Goal: Task Accomplishment & Management: Use online tool/utility

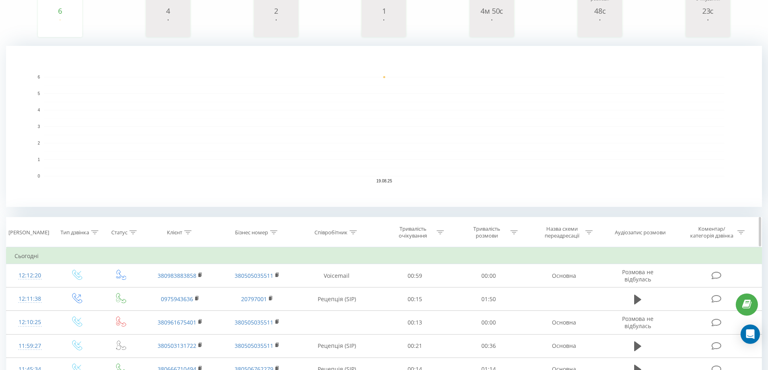
scroll to position [219, 0]
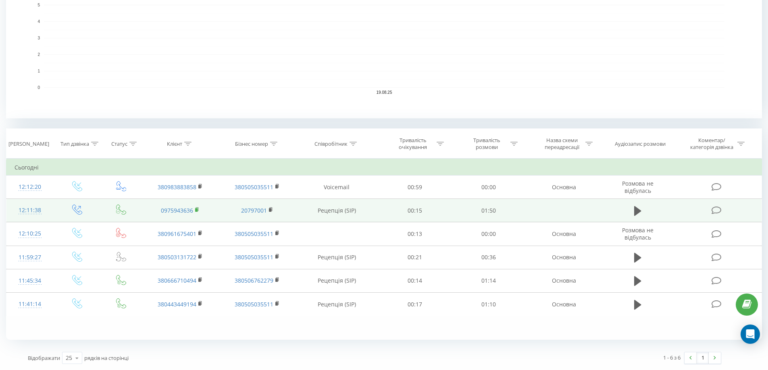
click at [198, 209] on icon at bounding box center [197, 210] width 4 height 6
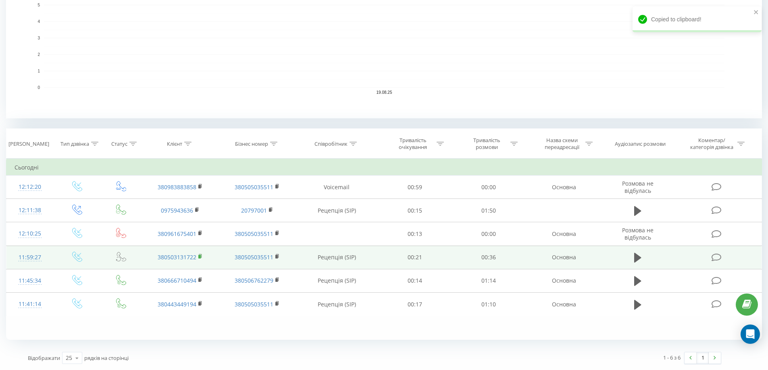
click at [200, 257] on rect at bounding box center [199, 257] width 2 height 4
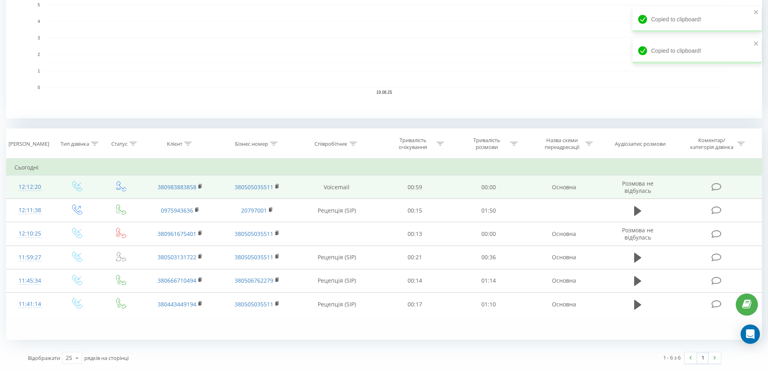
click at [198, 185] on td "380983883858" at bounding box center [180, 187] width 77 height 23
click at [200, 187] on rect at bounding box center [199, 187] width 2 height 4
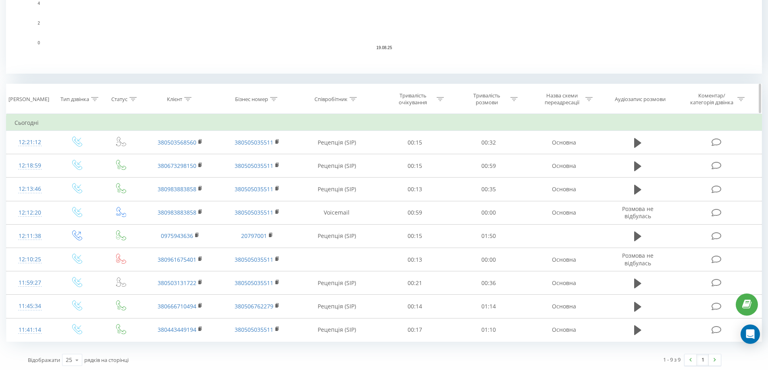
scroll to position [266, 0]
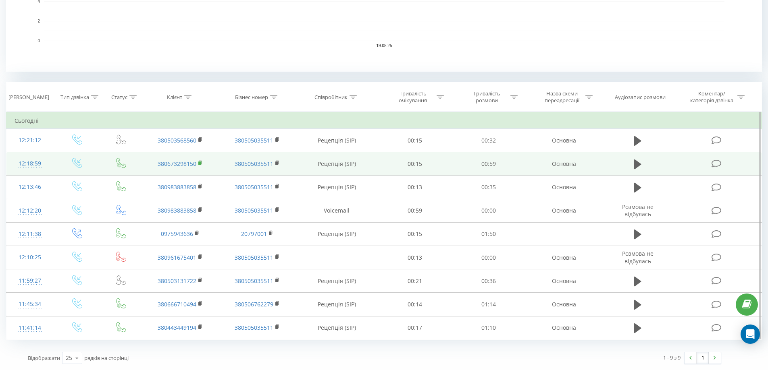
click at [199, 161] on icon at bounding box center [200, 163] width 4 height 6
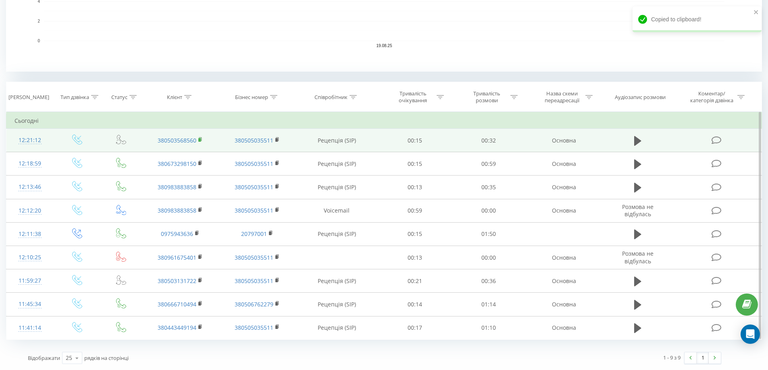
click at [198, 140] on icon at bounding box center [200, 140] width 4 height 6
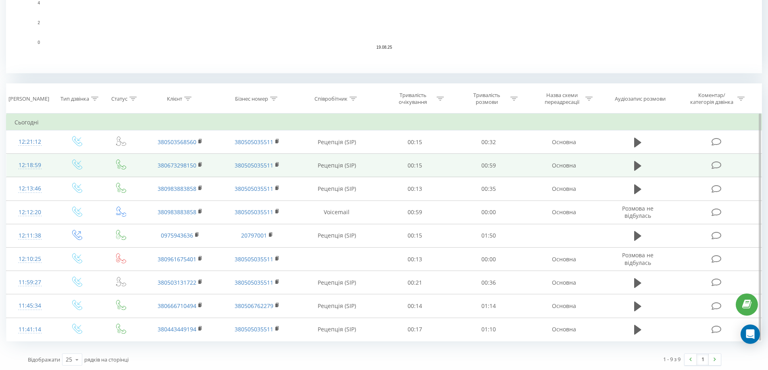
scroll to position [266, 0]
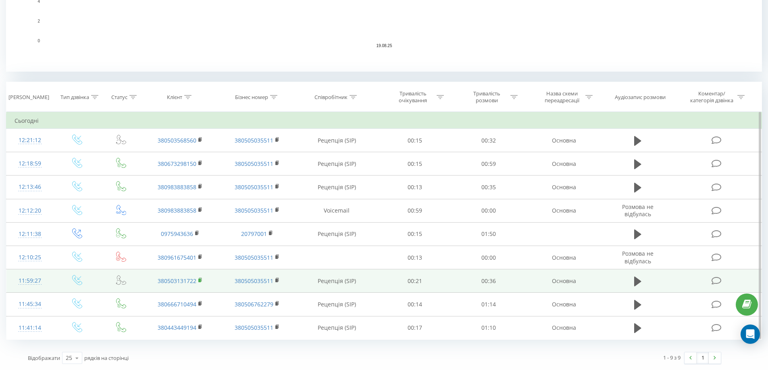
click at [201, 280] on icon at bounding box center [200, 281] width 4 height 6
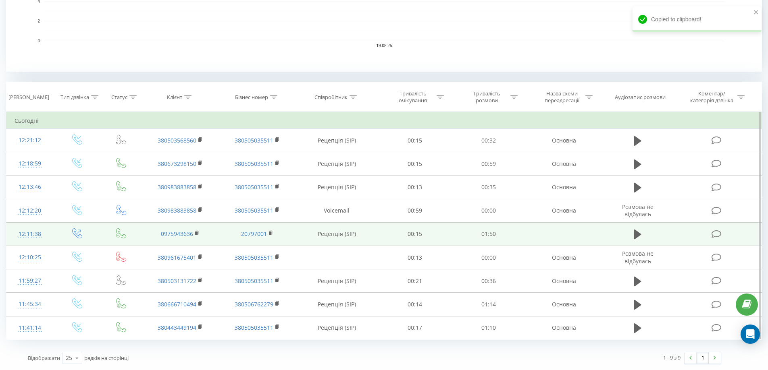
click at [235, 239] on td "20797001" at bounding box center [256, 233] width 77 height 23
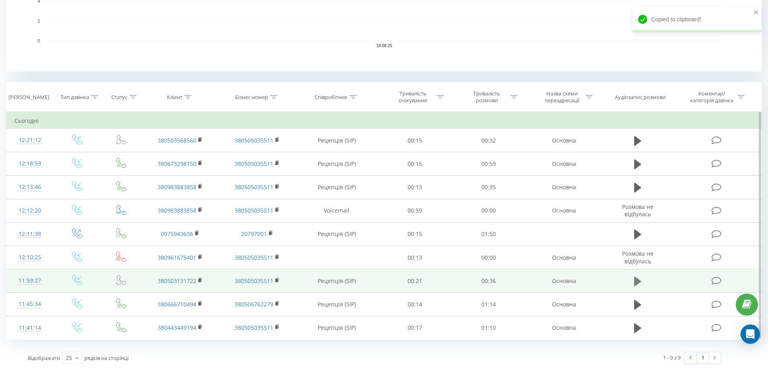
click at [639, 280] on icon at bounding box center [637, 281] width 7 height 11
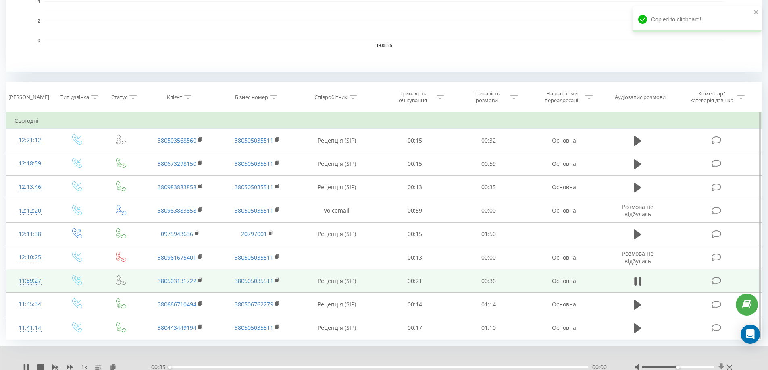
click at [724, 365] on icon at bounding box center [721, 367] width 7 height 8
